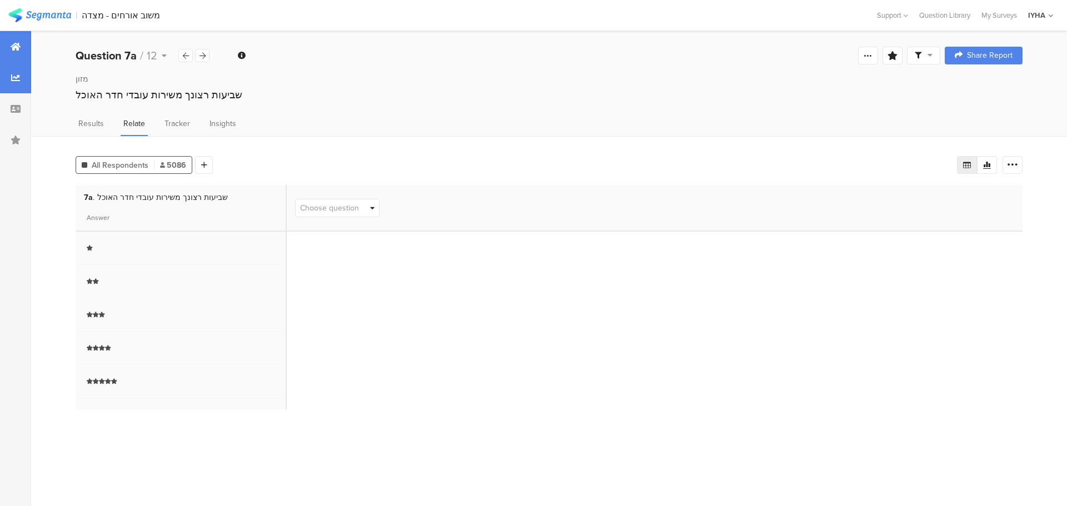
click at [17, 45] on icon at bounding box center [16, 46] width 10 height 9
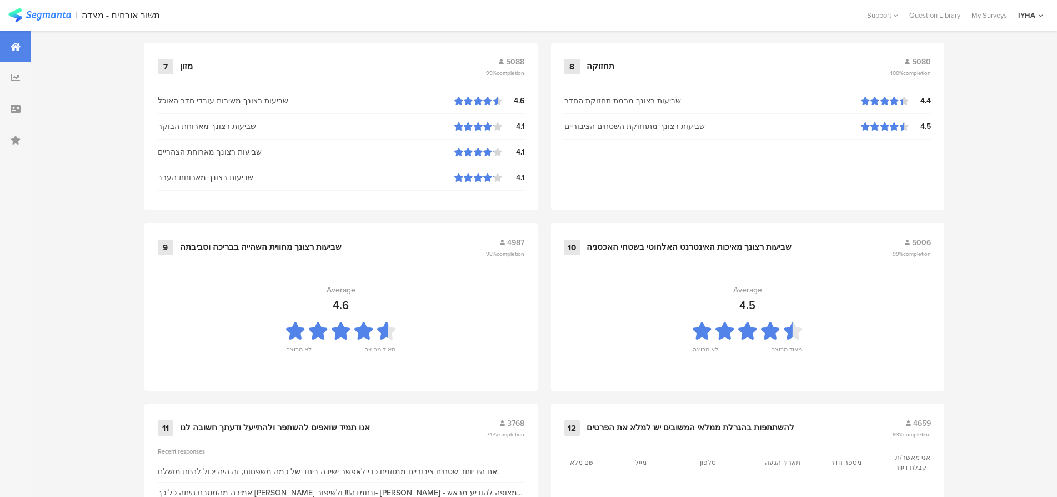
scroll to position [1133, 0]
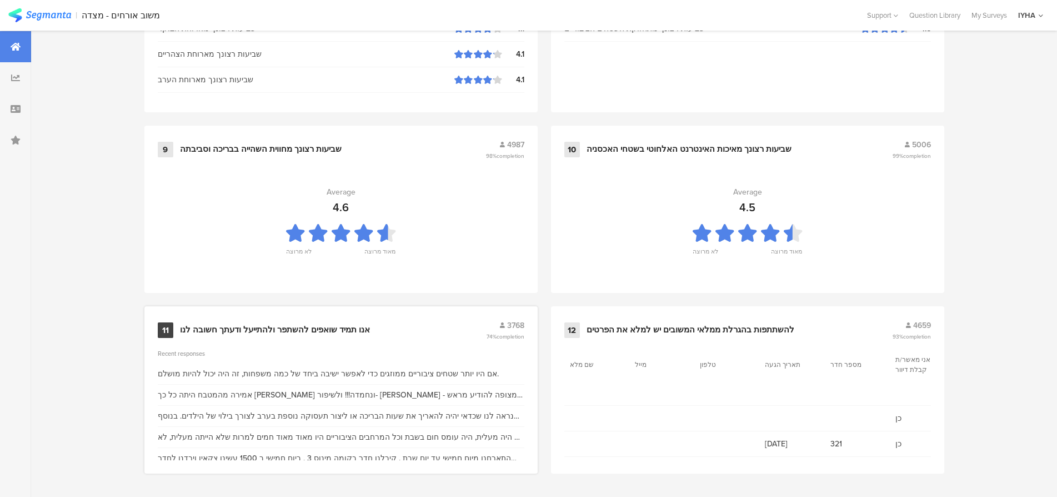
click at [339, 323] on div "11 אנו תמיד שואפים להשתפר ולהתייעל ודעתך חשובה לנו 3768 74% completion" at bounding box center [341, 329] width 367 height 21
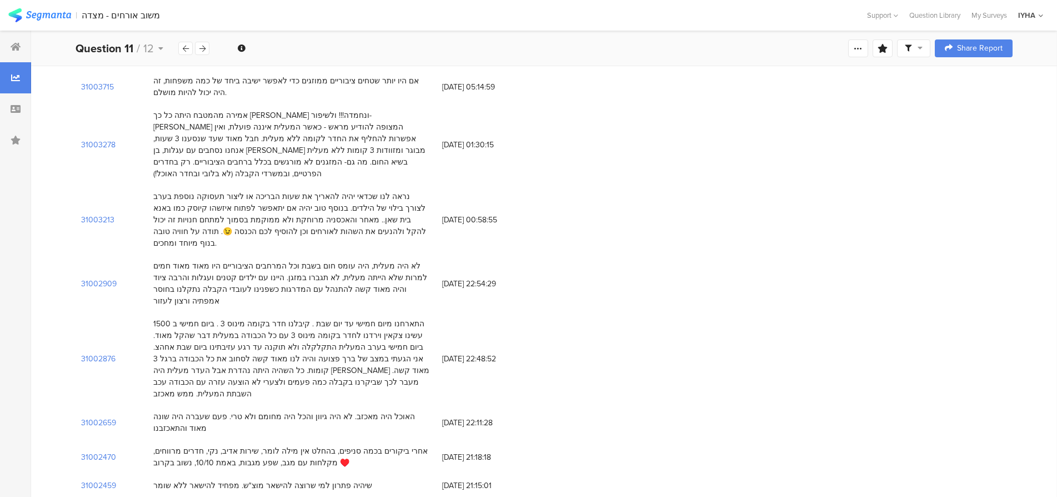
scroll to position [125, 0]
click at [99, 352] on section "31002876" at bounding box center [98, 358] width 34 height 12
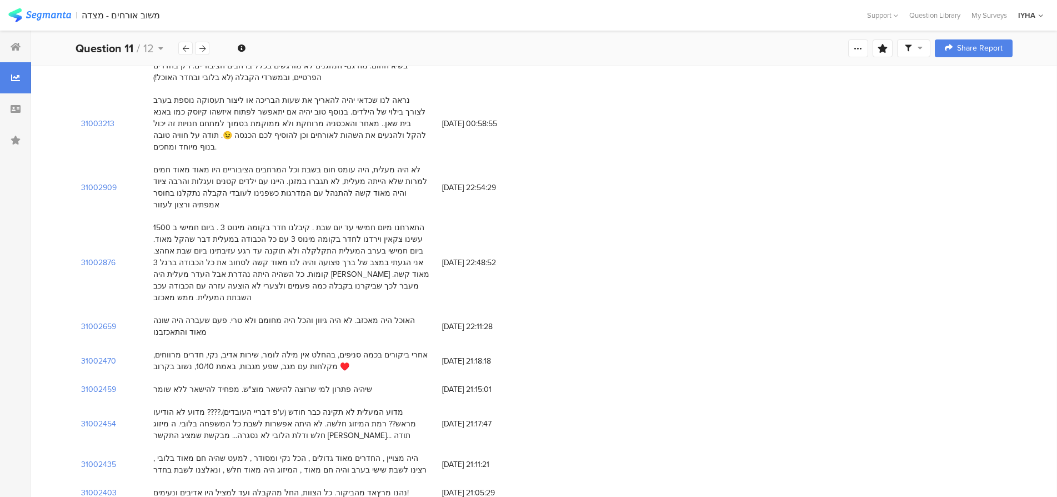
scroll to position [222, 0]
click at [102, 416] on section "31002454" at bounding box center [98, 422] width 35 height 12
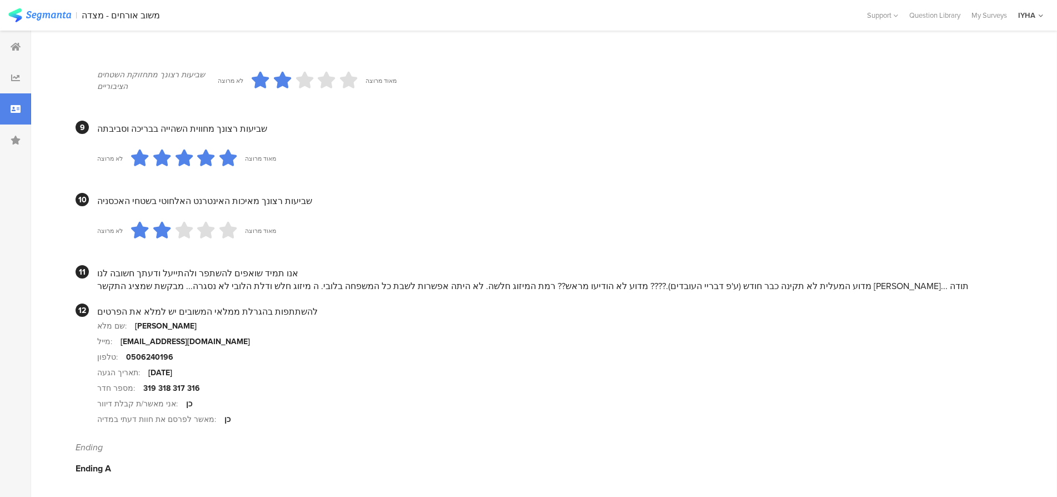
scroll to position [961, 0]
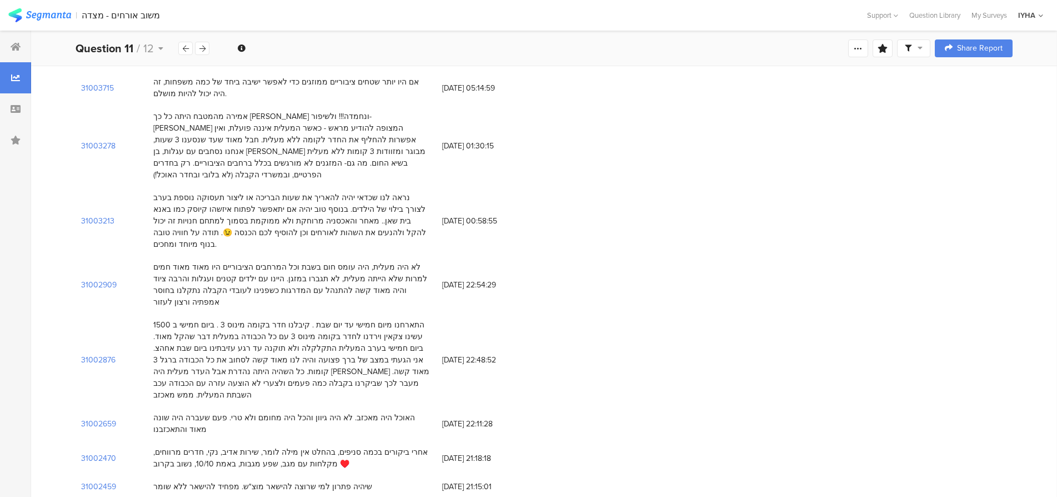
scroll to position [125, 0]
drag, startPoint x: 399, startPoint y: 367, endPoint x: 271, endPoint y: 377, distance: 128.2
click at [273, 409] on div "האוכל היה מאכזב. לא היה גיוון והכל היה מחומם ולא טרי. פעם שעברה היה שונה מאוד ו…" at bounding box center [292, 420] width 278 height 23
click at [249, 409] on div "האוכל היה מאכזב. לא היה גיוון והכל היה מחומם ולא טרי. פעם שעברה היה שונה מאוד ו…" at bounding box center [292, 420] width 278 height 23
click at [95, 416] on section "31002659" at bounding box center [98, 422] width 35 height 12
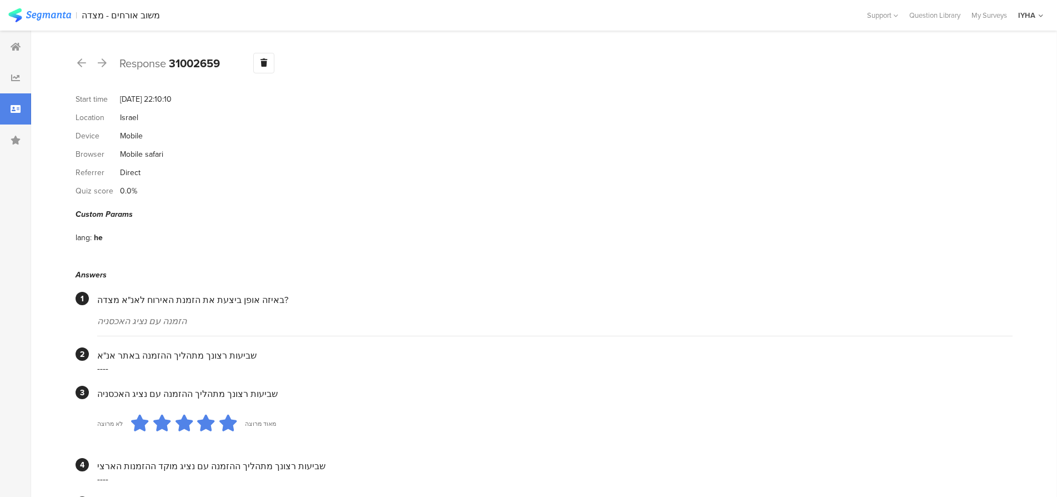
scroll to position [125, 0]
